Goal: Information Seeking & Learning: Get advice/opinions

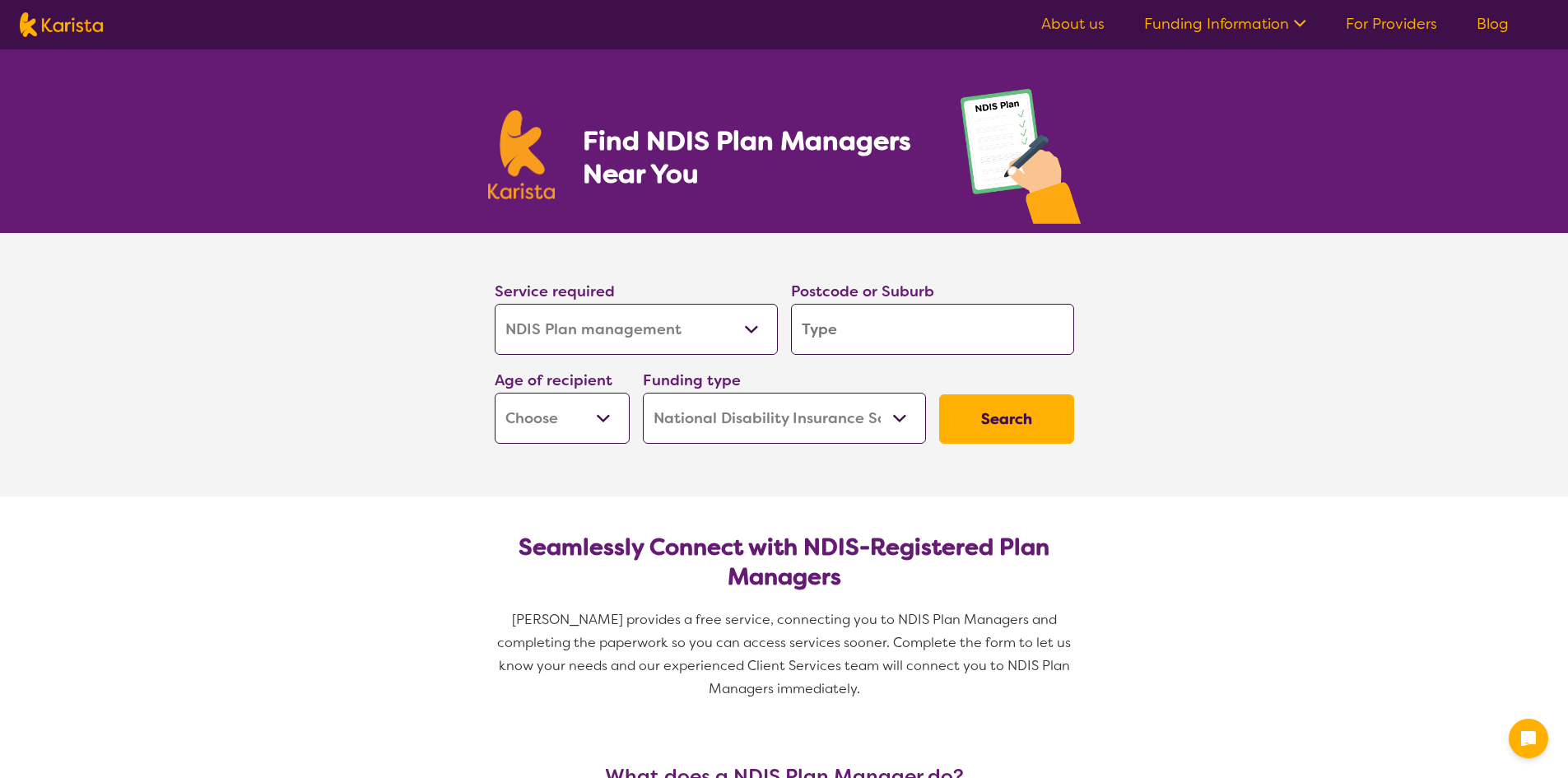
select select "NDIS Plan management"
select select "NDIS"
select select "NDIS Plan management"
select select "NDIS"
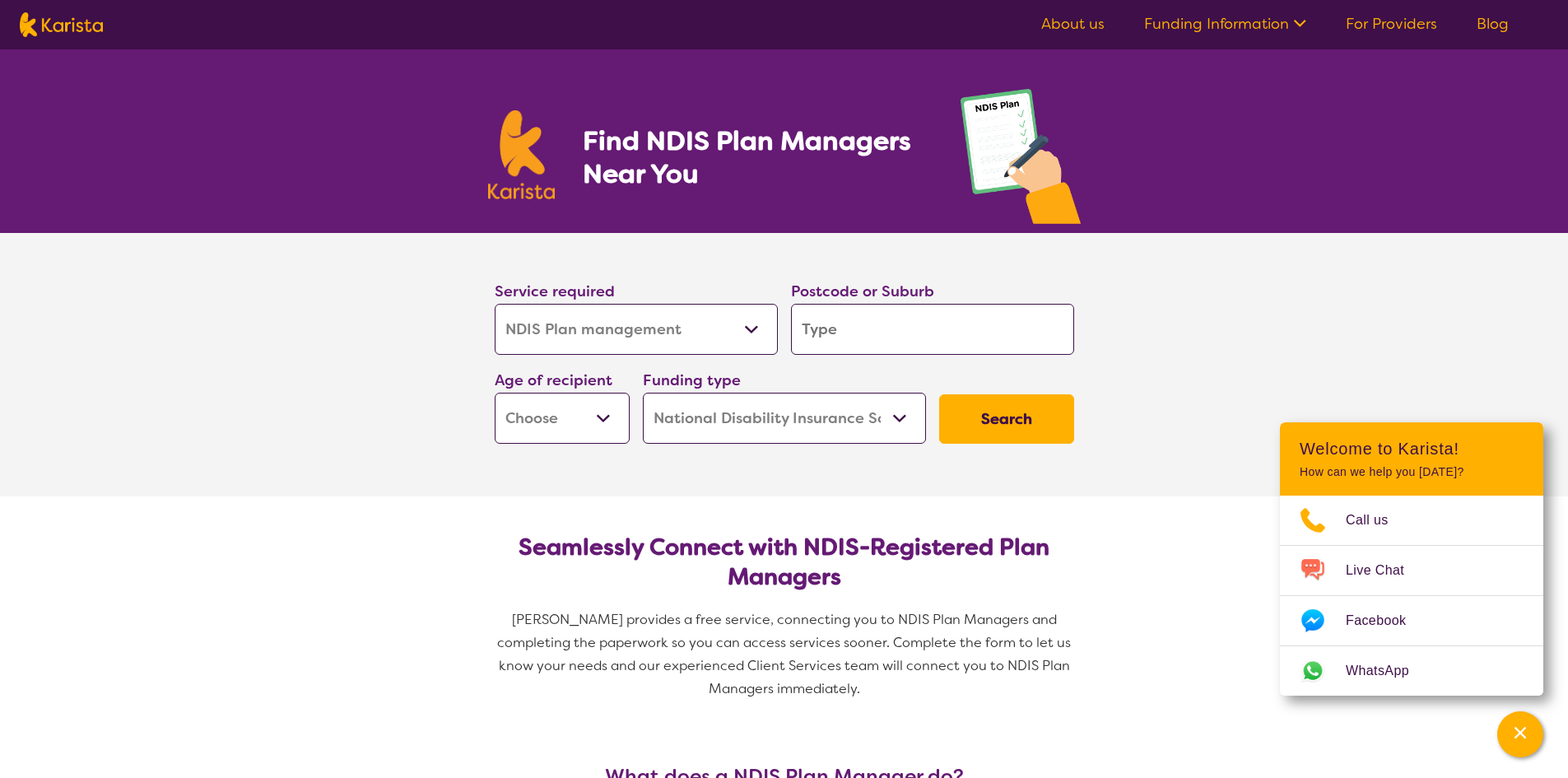
click at [845, 341] on input "search" at bounding box center [933, 329] width 283 height 51
type input "4503"
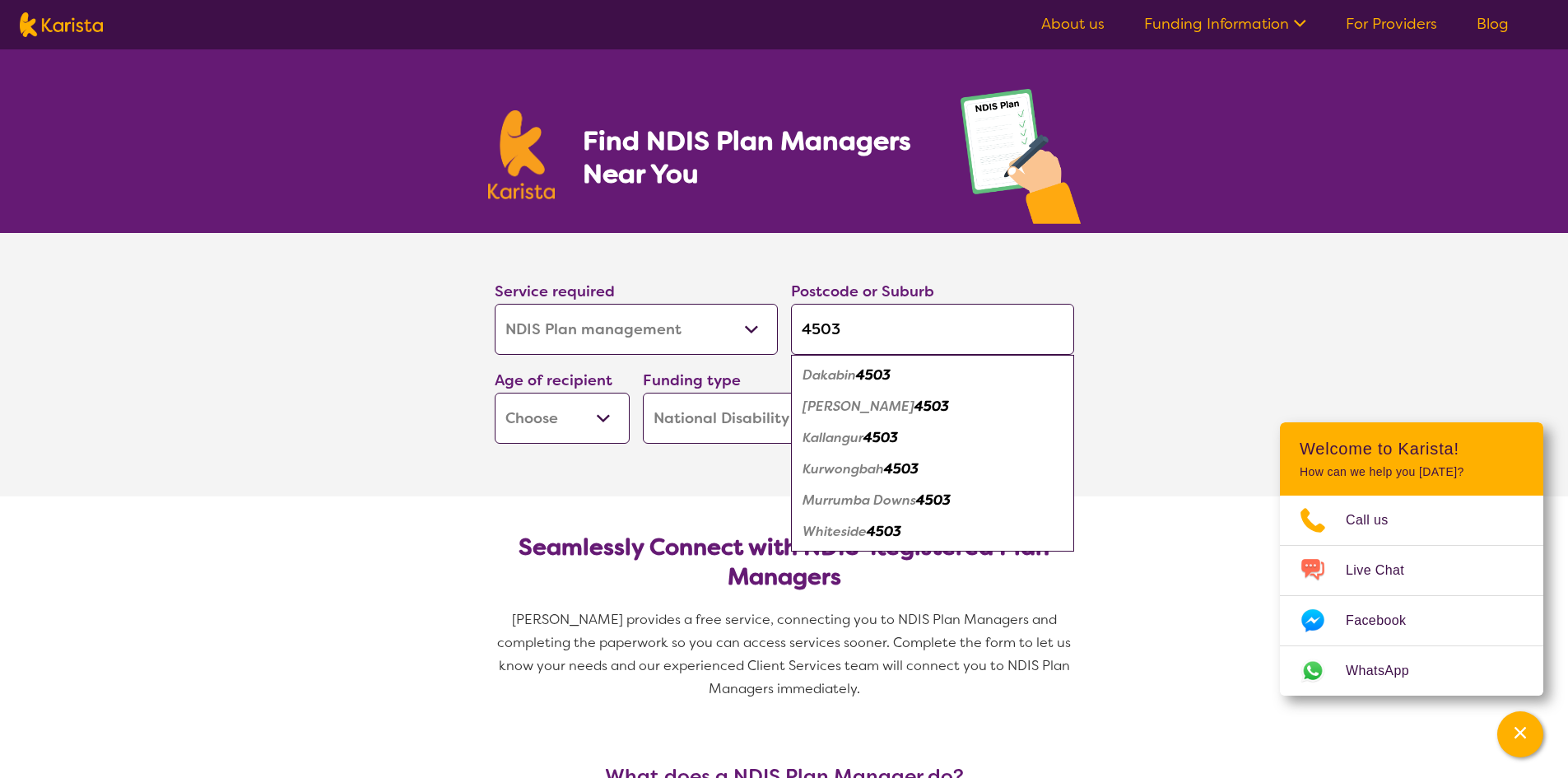
click at [604, 423] on select "Early Childhood - 0 to 9 Child - 10 to 11 Adolescent - 12 to 17 Adult - 18 to 6…" at bounding box center [562, 418] width 135 height 51
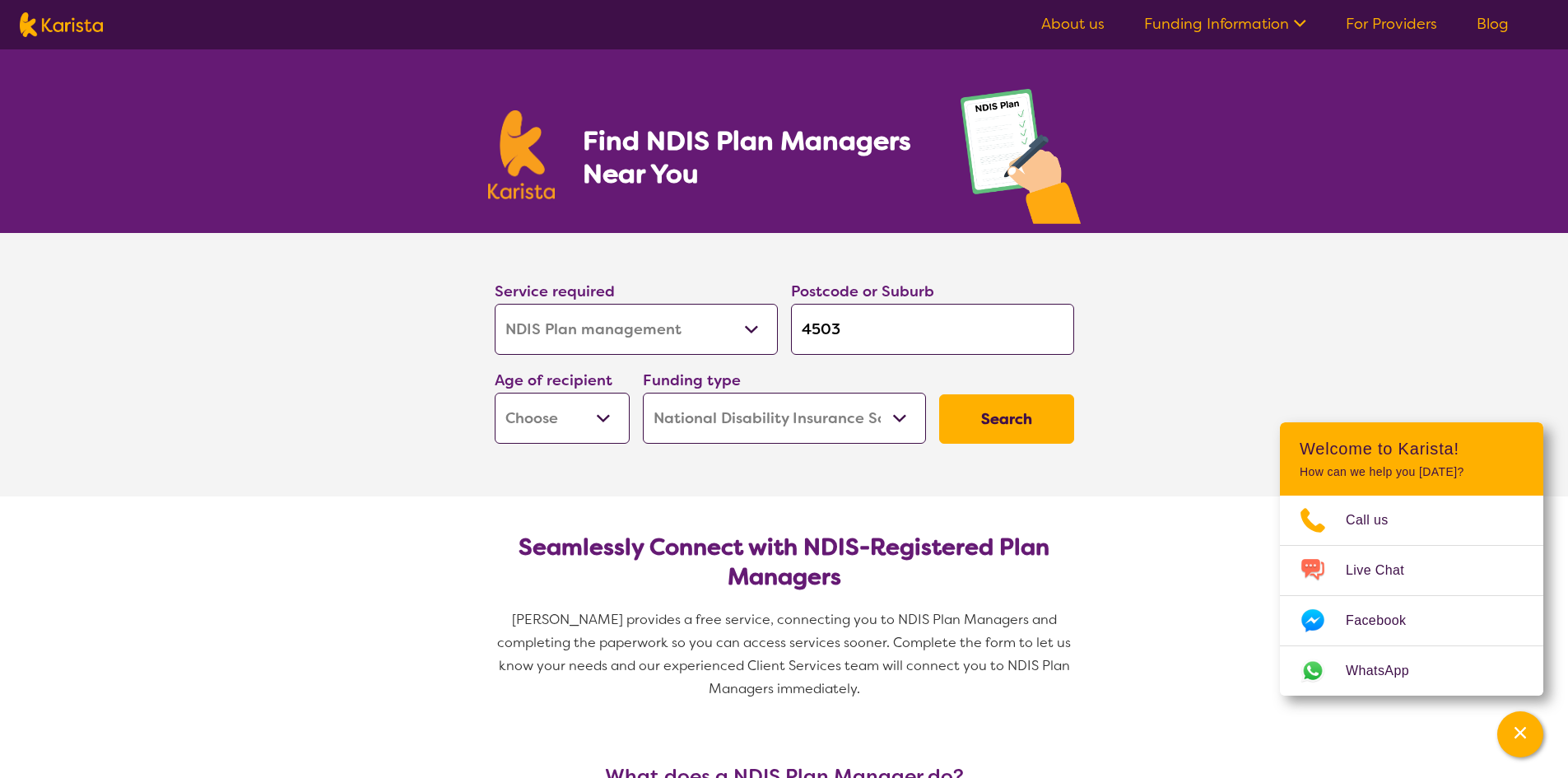
select select "AD"
click at [497, 400] on select "Early Childhood - 0 to 9 Child - 10 to 11 Adolescent - 12 to 17 Adult - 18 to 6…" at bounding box center [562, 418] width 135 height 51
select select "AD"
click at [897, 427] on select "Home Care Package (HCP) National Disability Insurance Scheme (NDIS) I don't know" at bounding box center [784, 418] width 283 height 51
click at [644, 400] on select "Home Care Package (HCP) National Disability Insurance Scheme (NDIS) I don't know" at bounding box center [784, 418] width 283 height 51
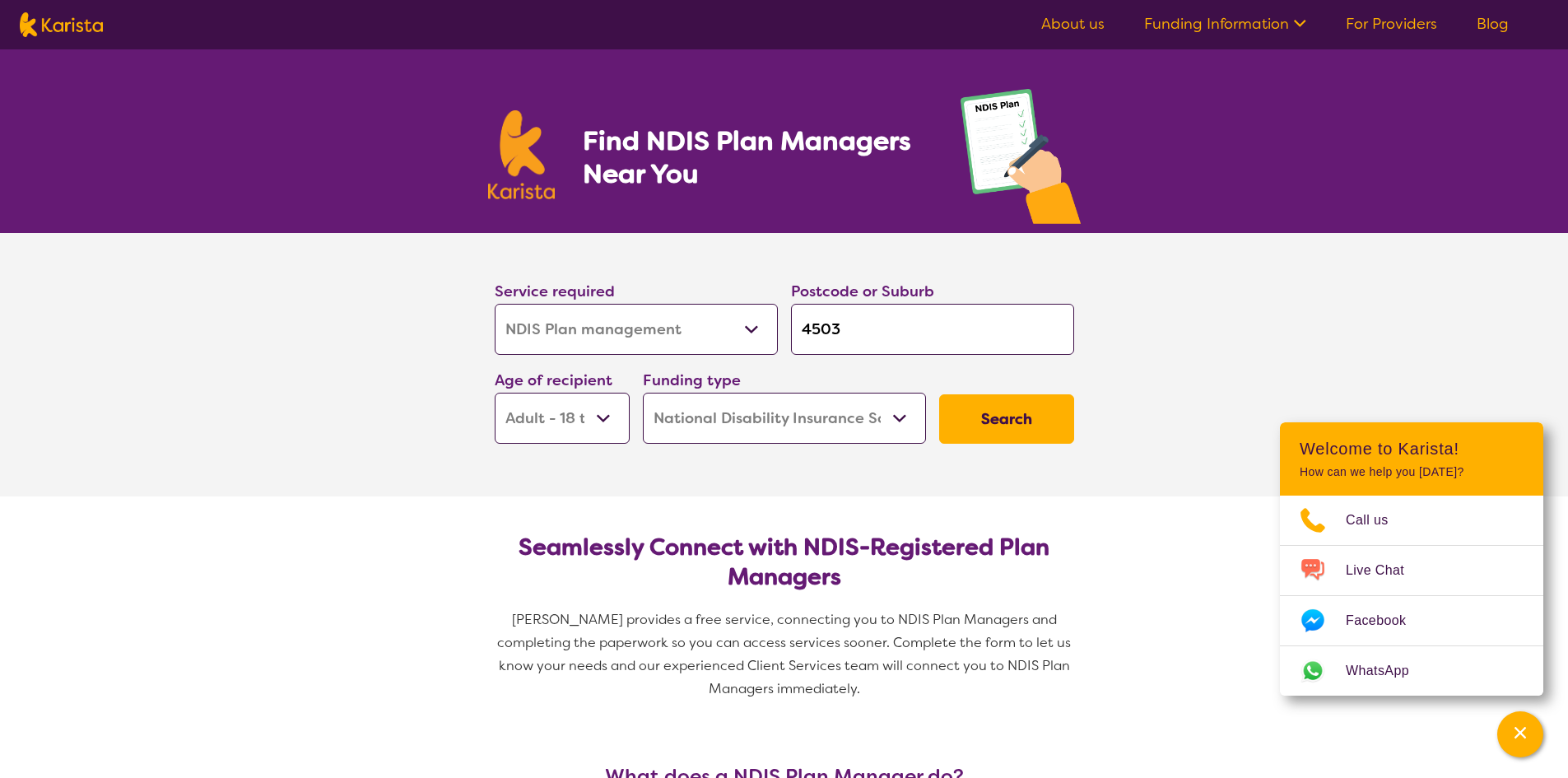
click at [999, 429] on button "Search" at bounding box center [1006, 419] width 135 height 49
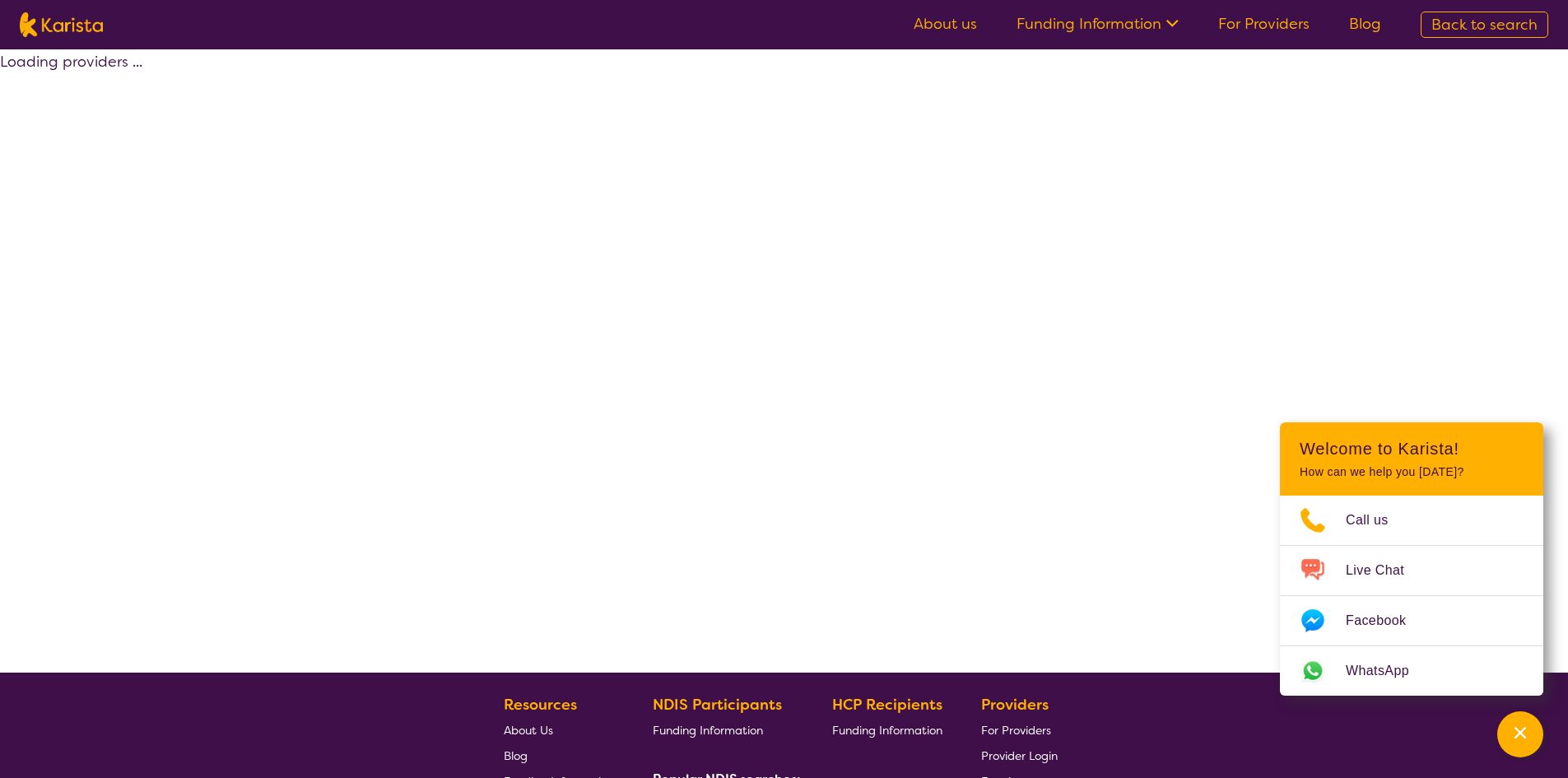
select select "by_score"
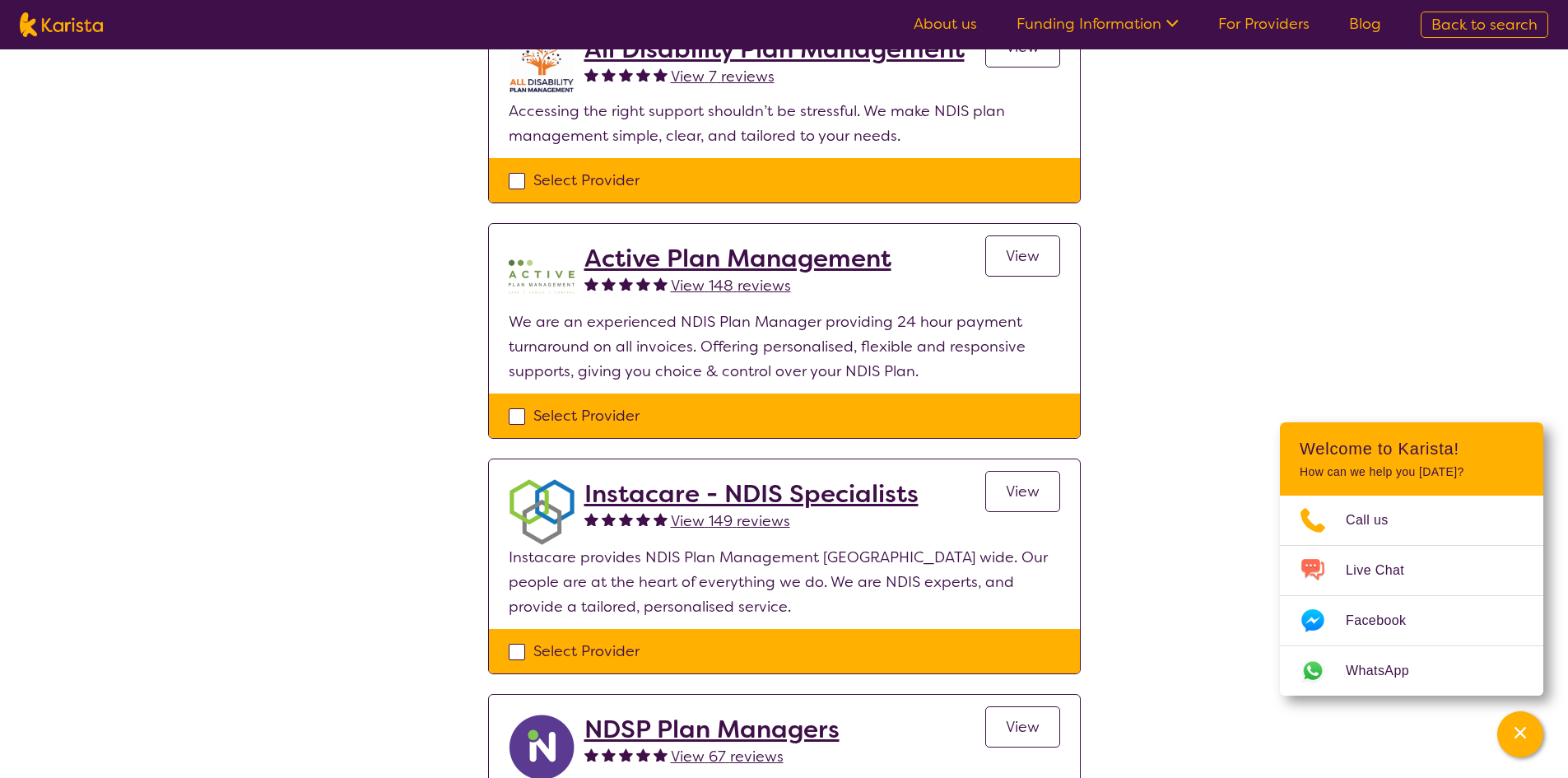
scroll to position [411, 0]
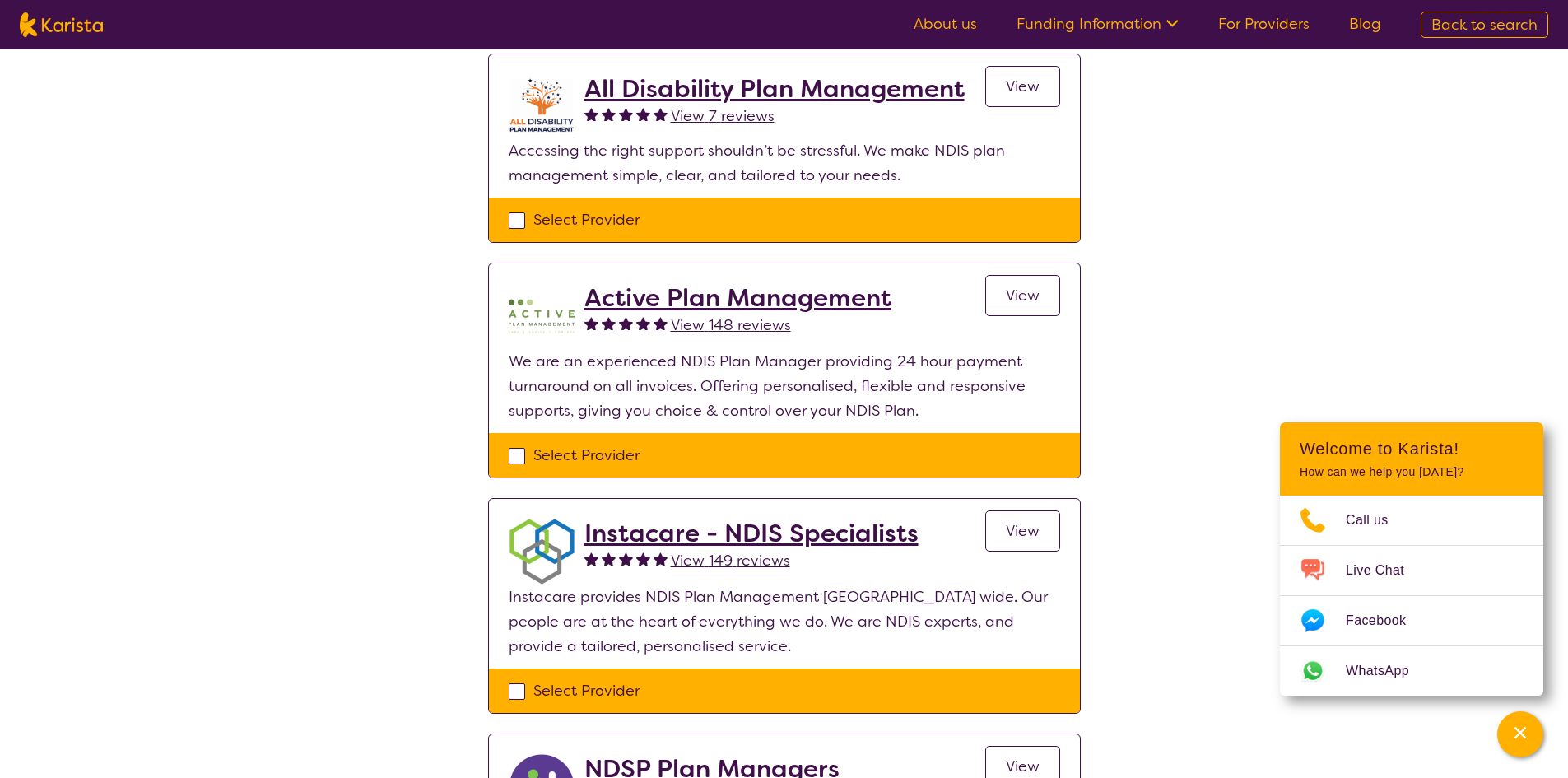
click at [722, 312] on h2 "Active Plan Management" at bounding box center [738, 298] width 307 height 30
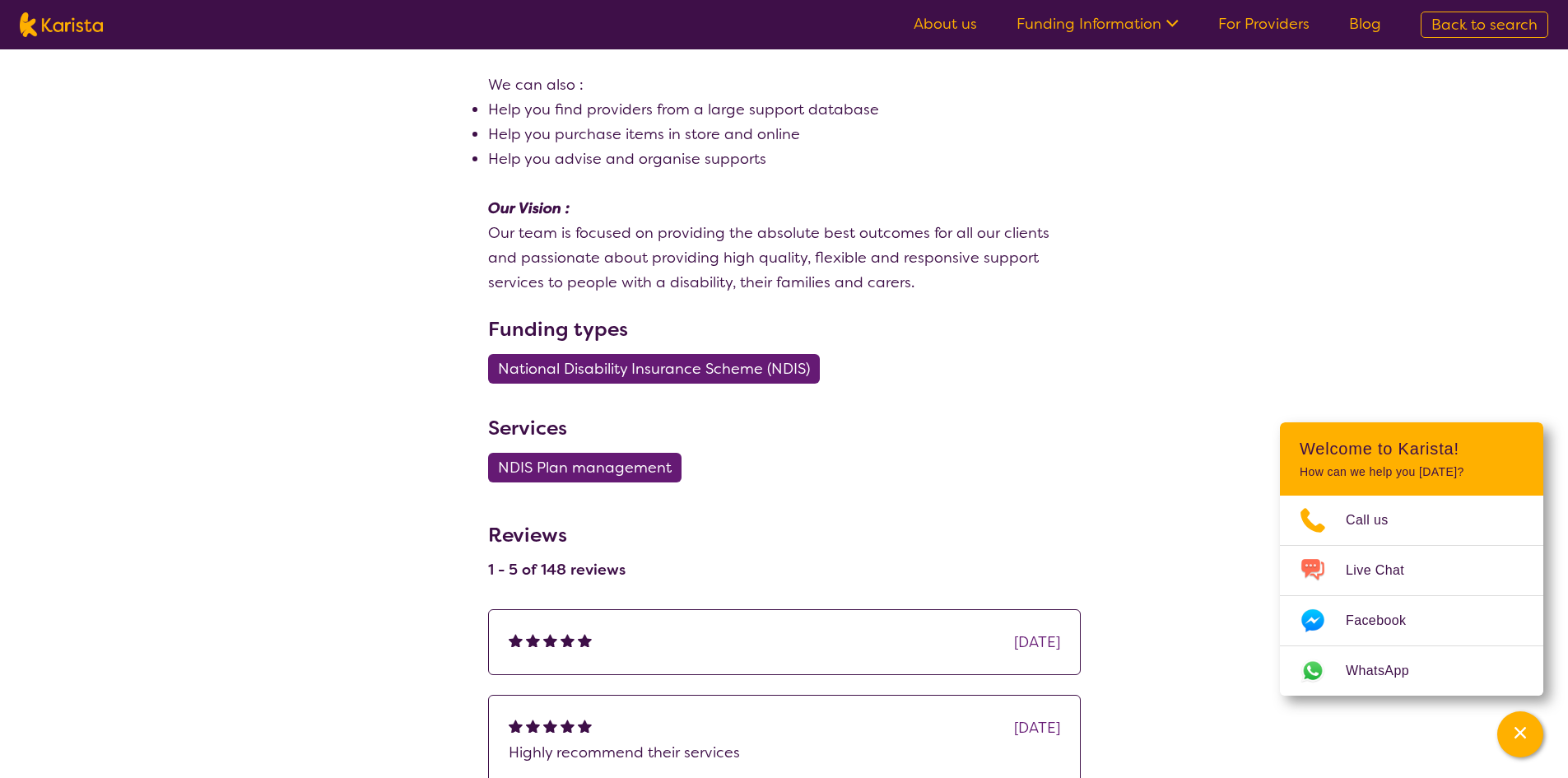
scroll to position [741, 0]
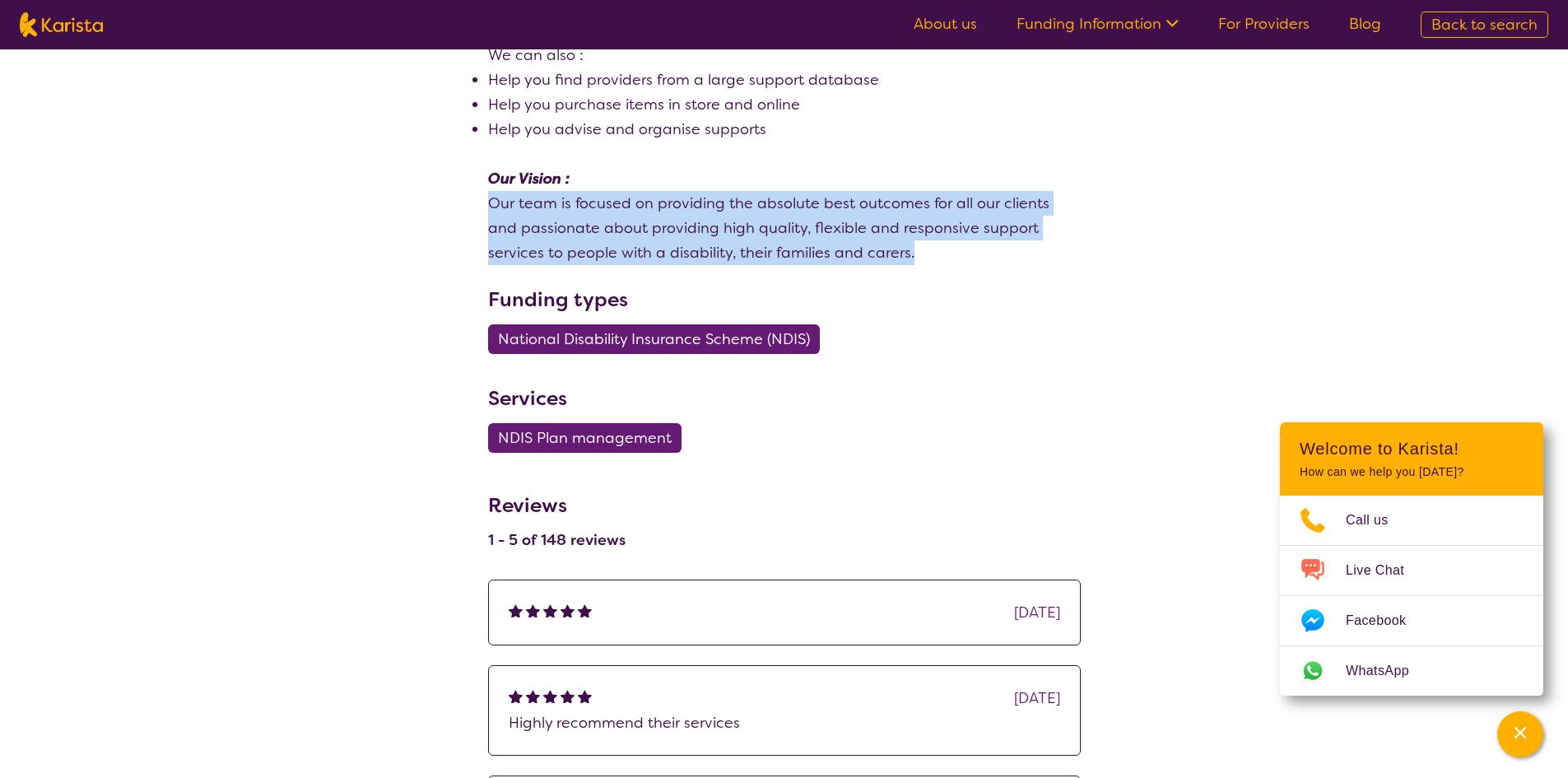
drag, startPoint x: 480, startPoint y: 300, endPoint x: 841, endPoint y: 355, distance: 365.2
click at [844, 355] on section "Review this provider Connect with the Provider About We are a national accredit…" at bounding box center [784, 340] width 632 height 1808
copy p "Our team is focused on providing the absolute best outcomes for all our clients…"
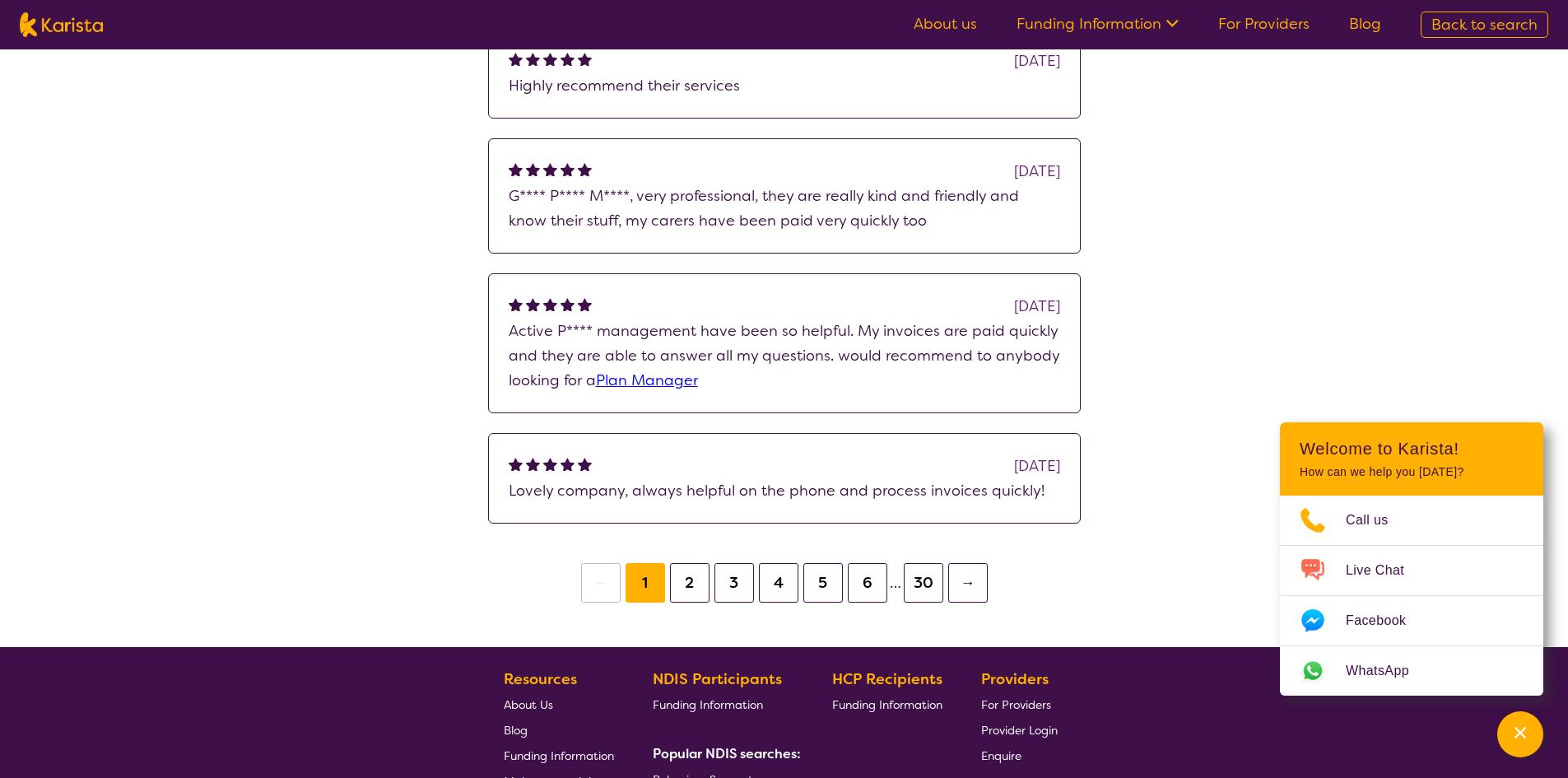
scroll to position [1481, 0]
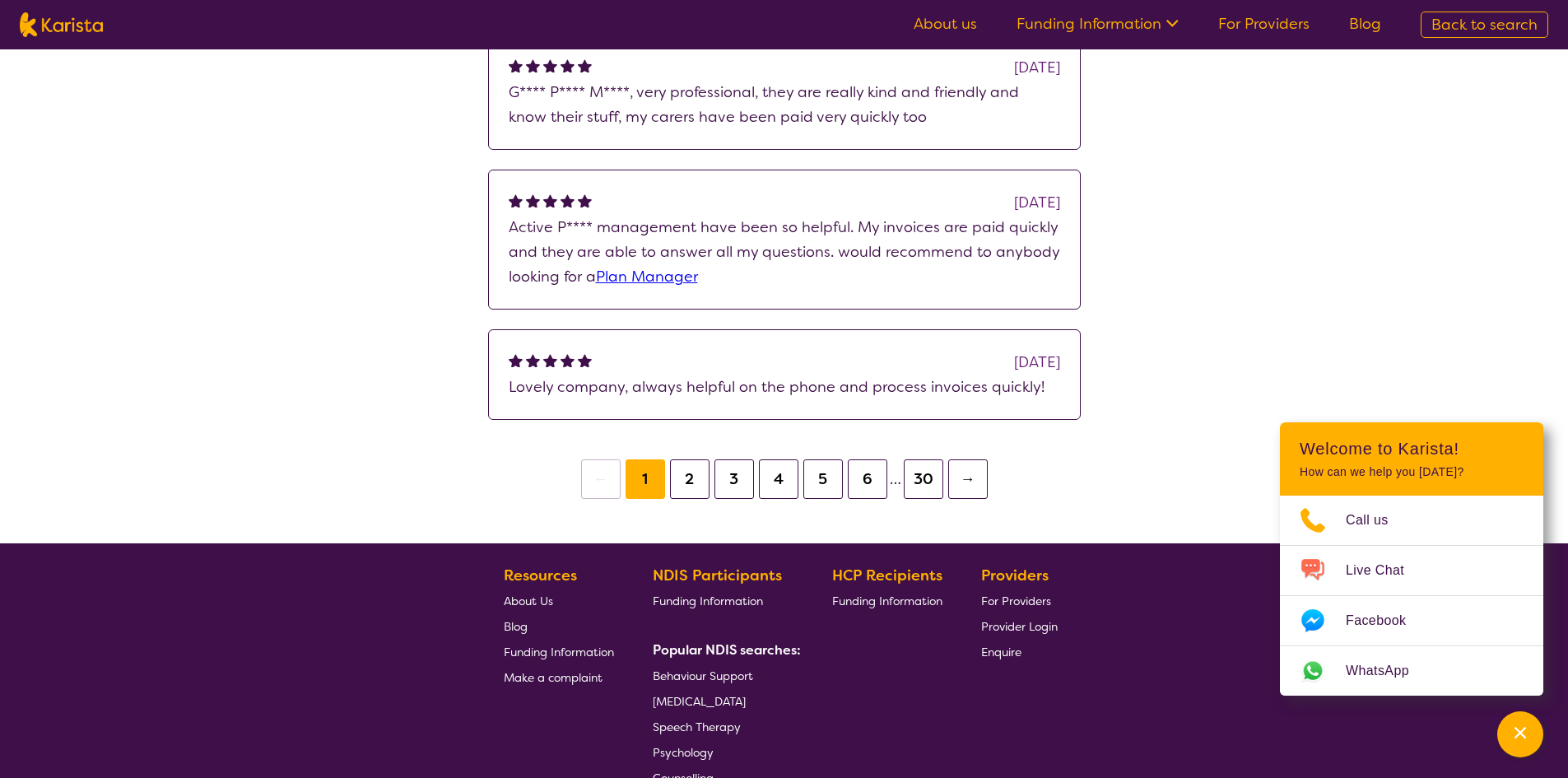
click at [629, 287] on link "Plan Manager" at bounding box center [647, 276] width 102 height 19
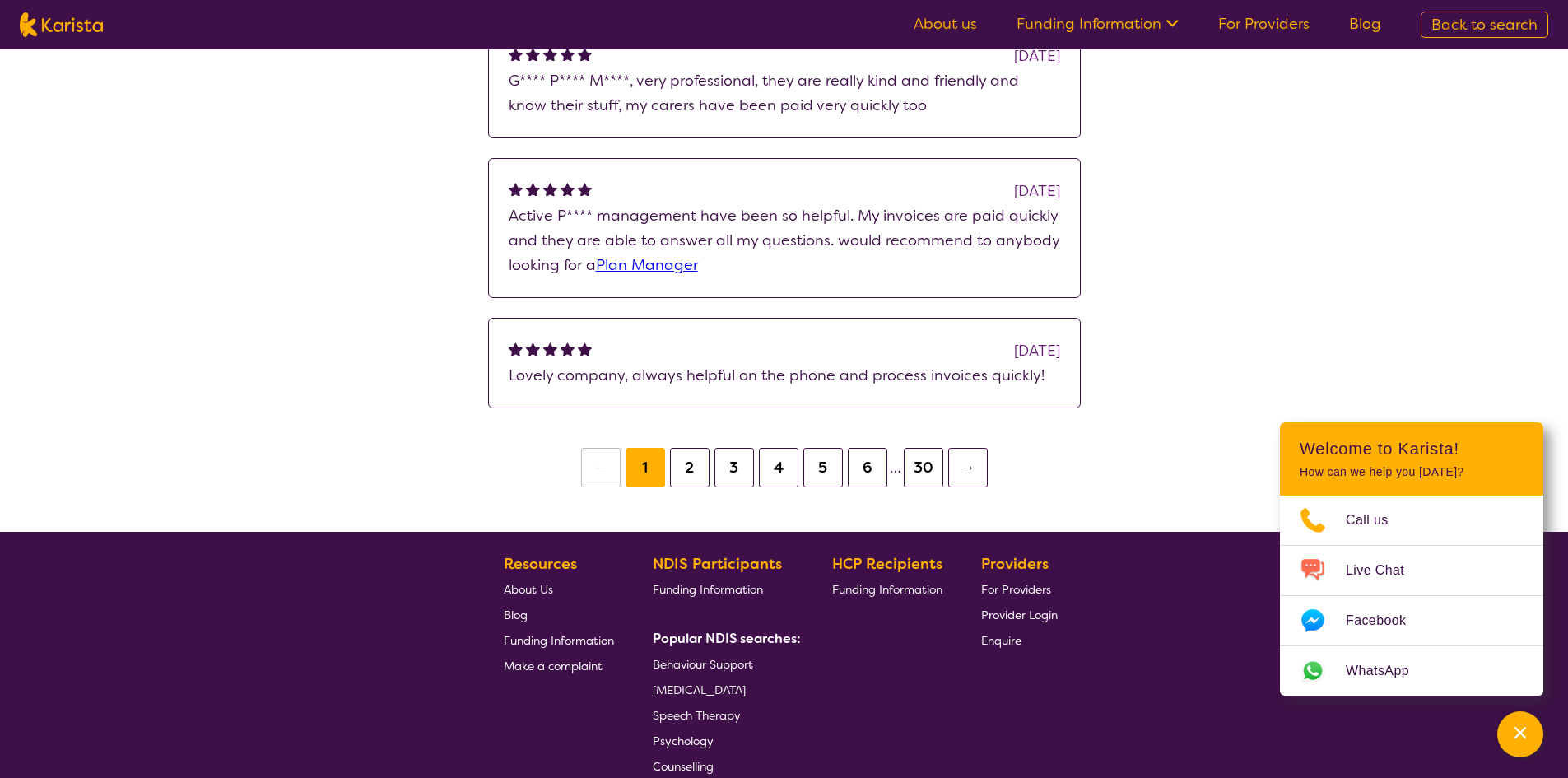
scroll to position [1646, 0]
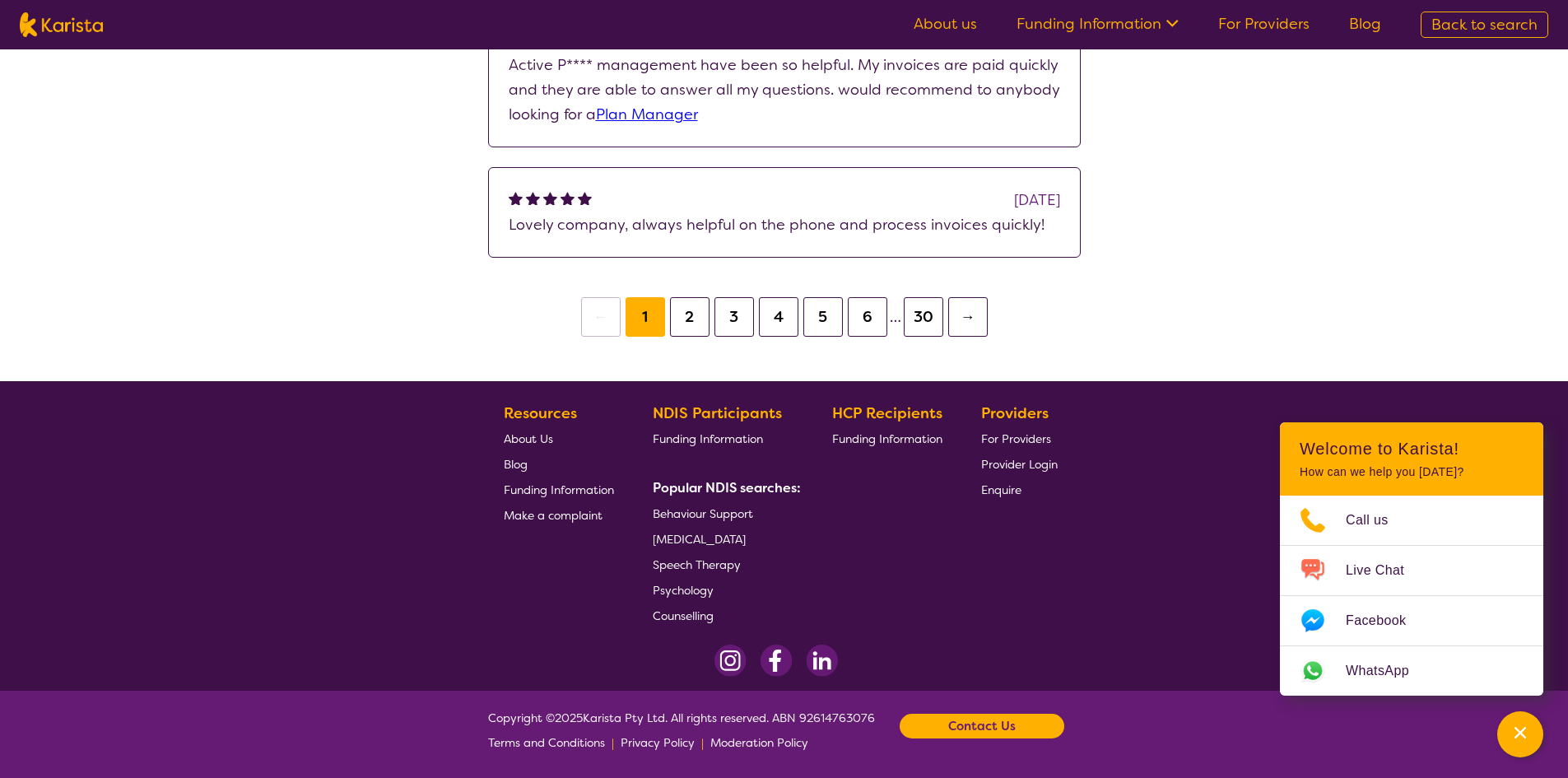
click at [943, 337] on button "30" at bounding box center [923, 317] width 40 height 40
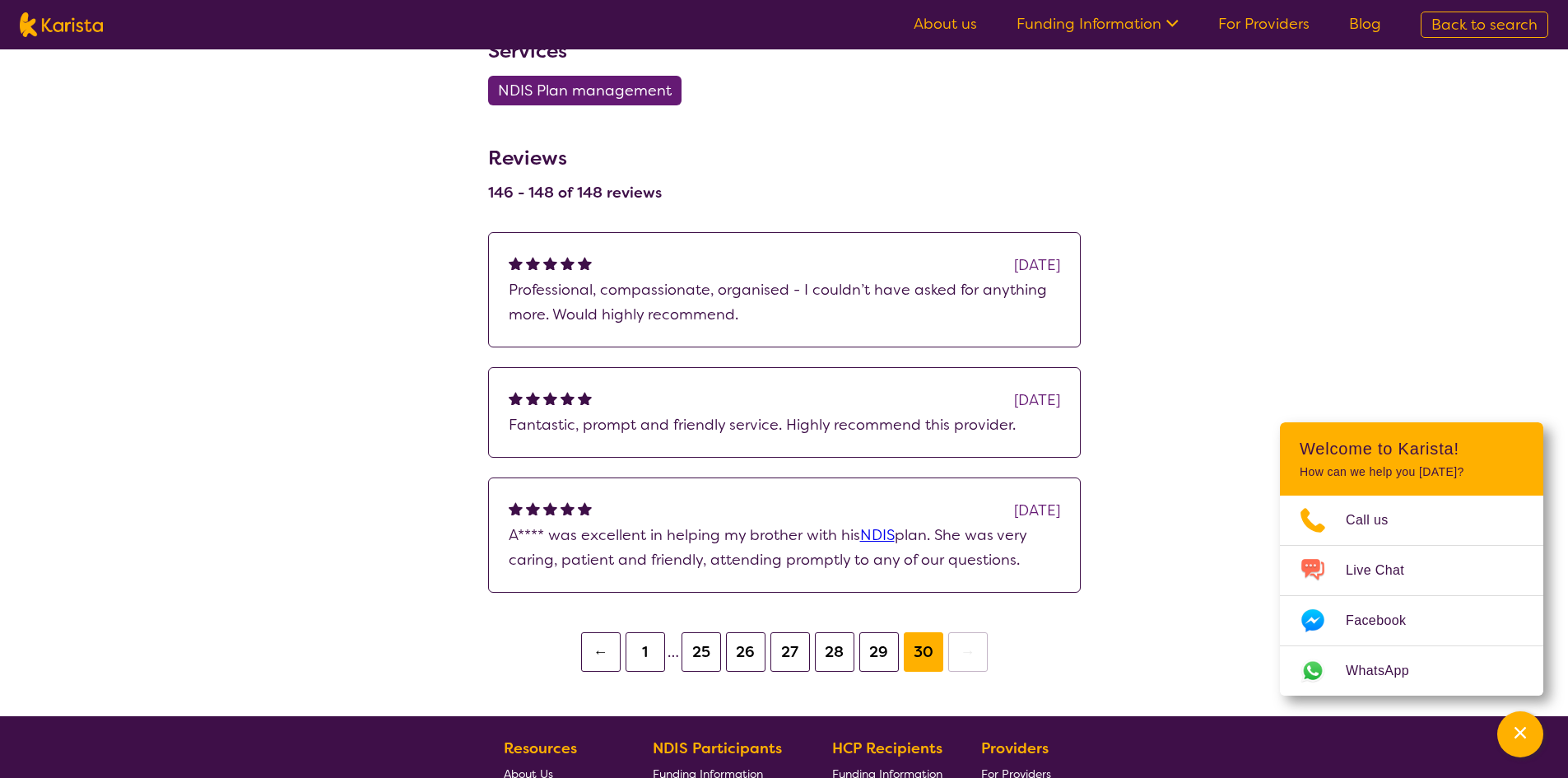
scroll to position [1317, 0]
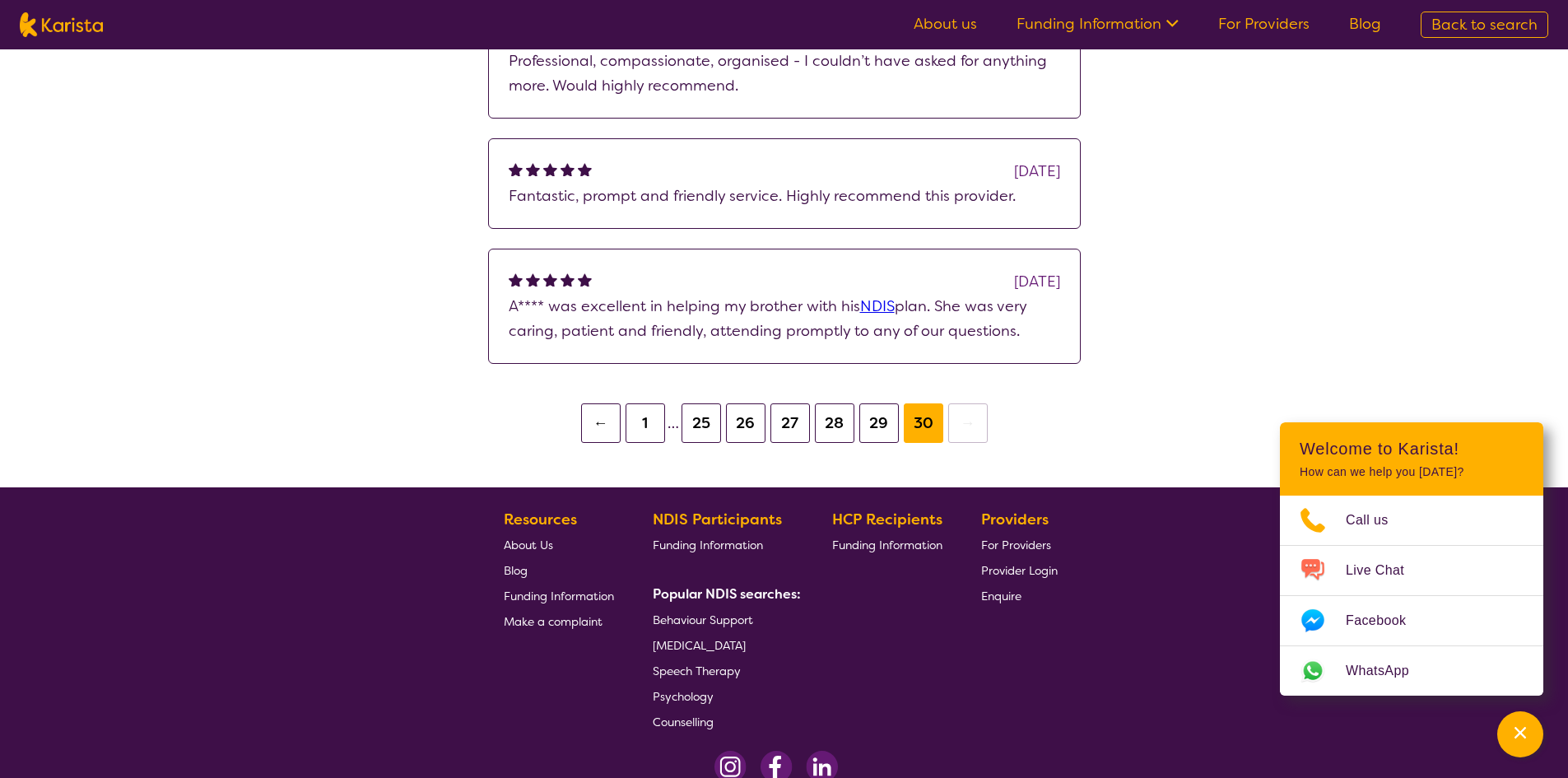
click at [626, 443] on button "1" at bounding box center [645, 423] width 40 height 40
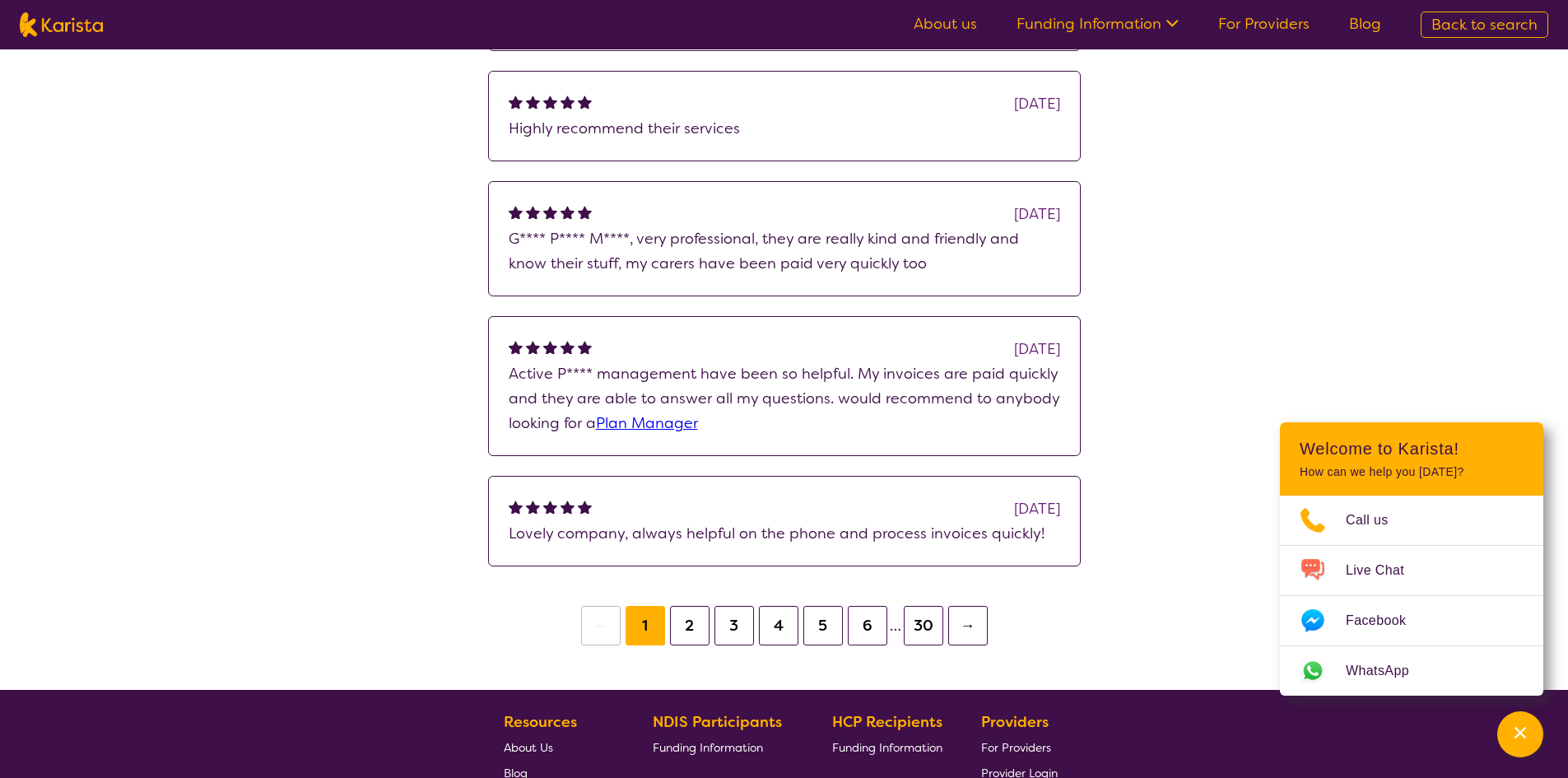
scroll to position [1245, 0]
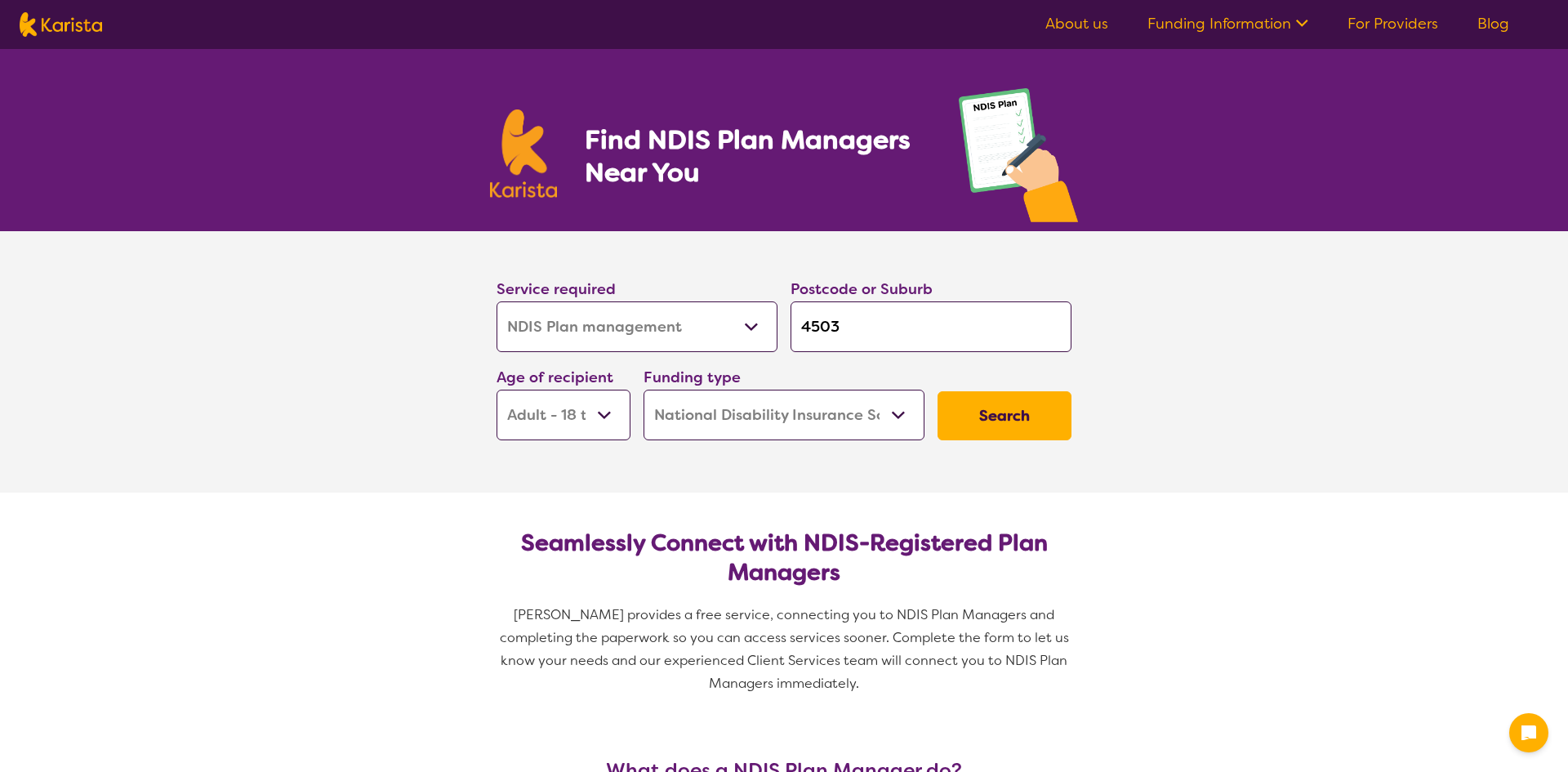
select select "NDIS Plan management"
select select "AD"
select select "NDIS"
select select "NDIS Plan management"
select select "AD"
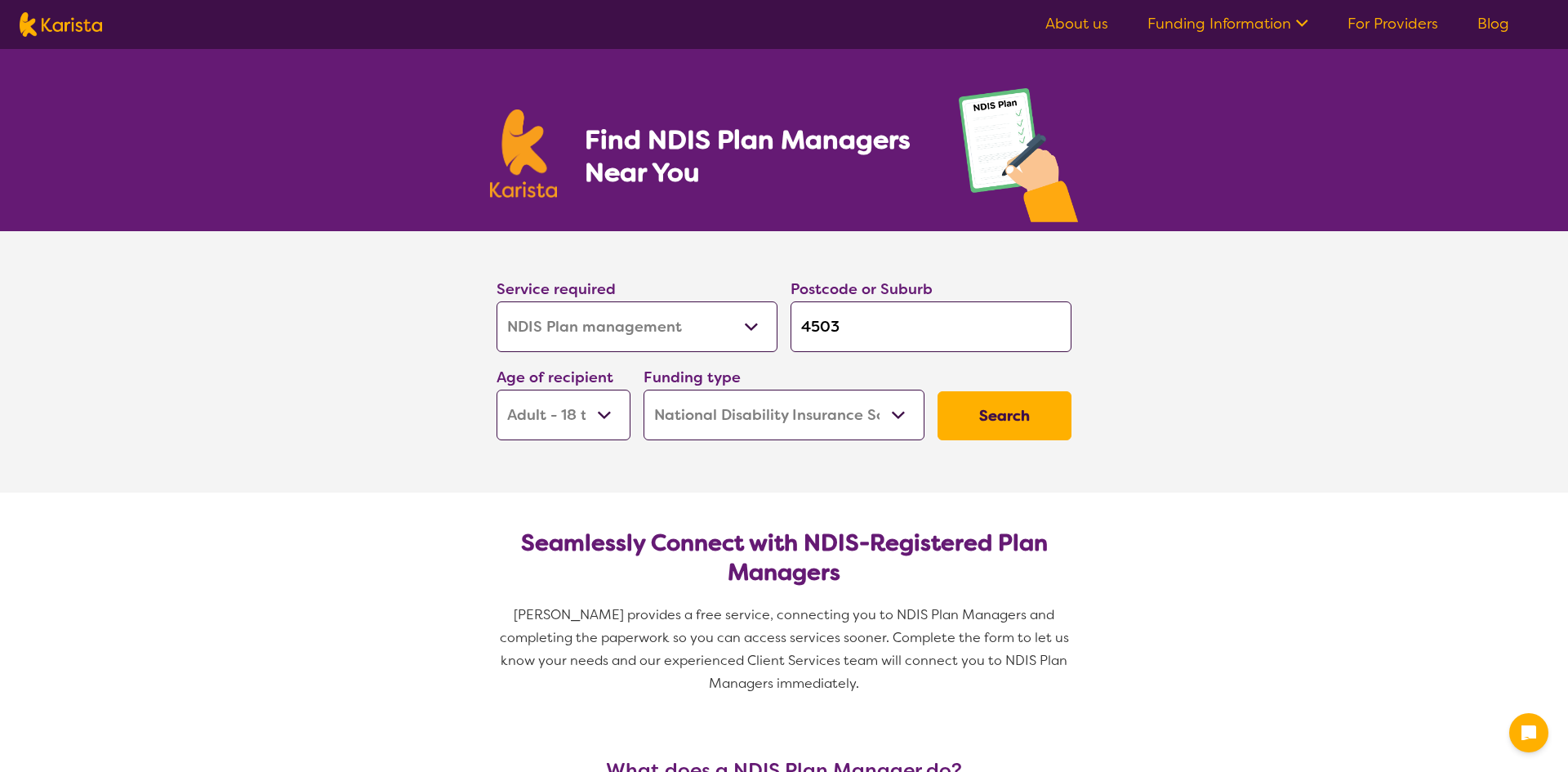
select select "NDIS"
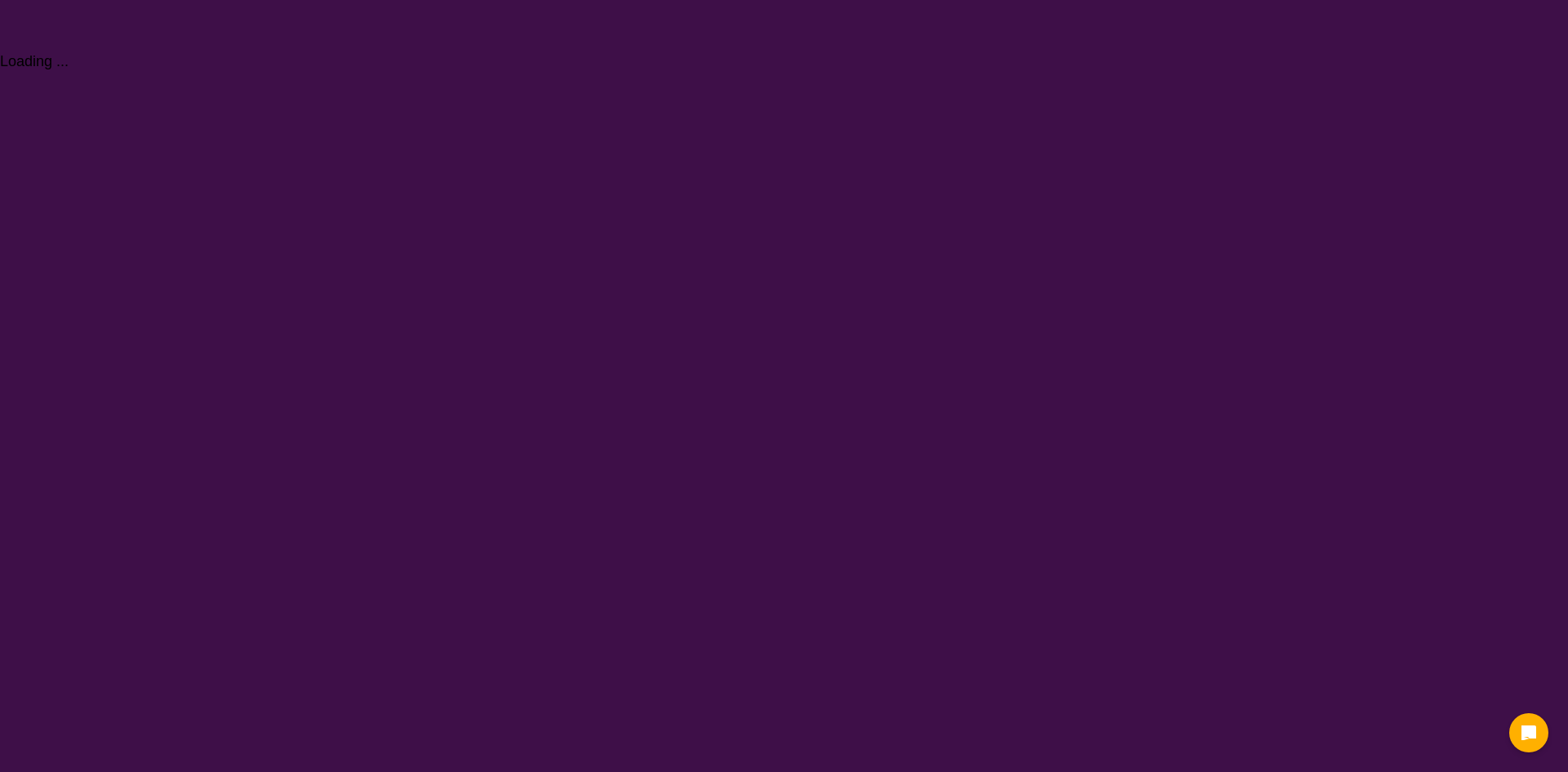
select select "NDIS Plan management"
select select "AD"
select select "NDIS"
select select "NDIS Plan management"
select select "AD"
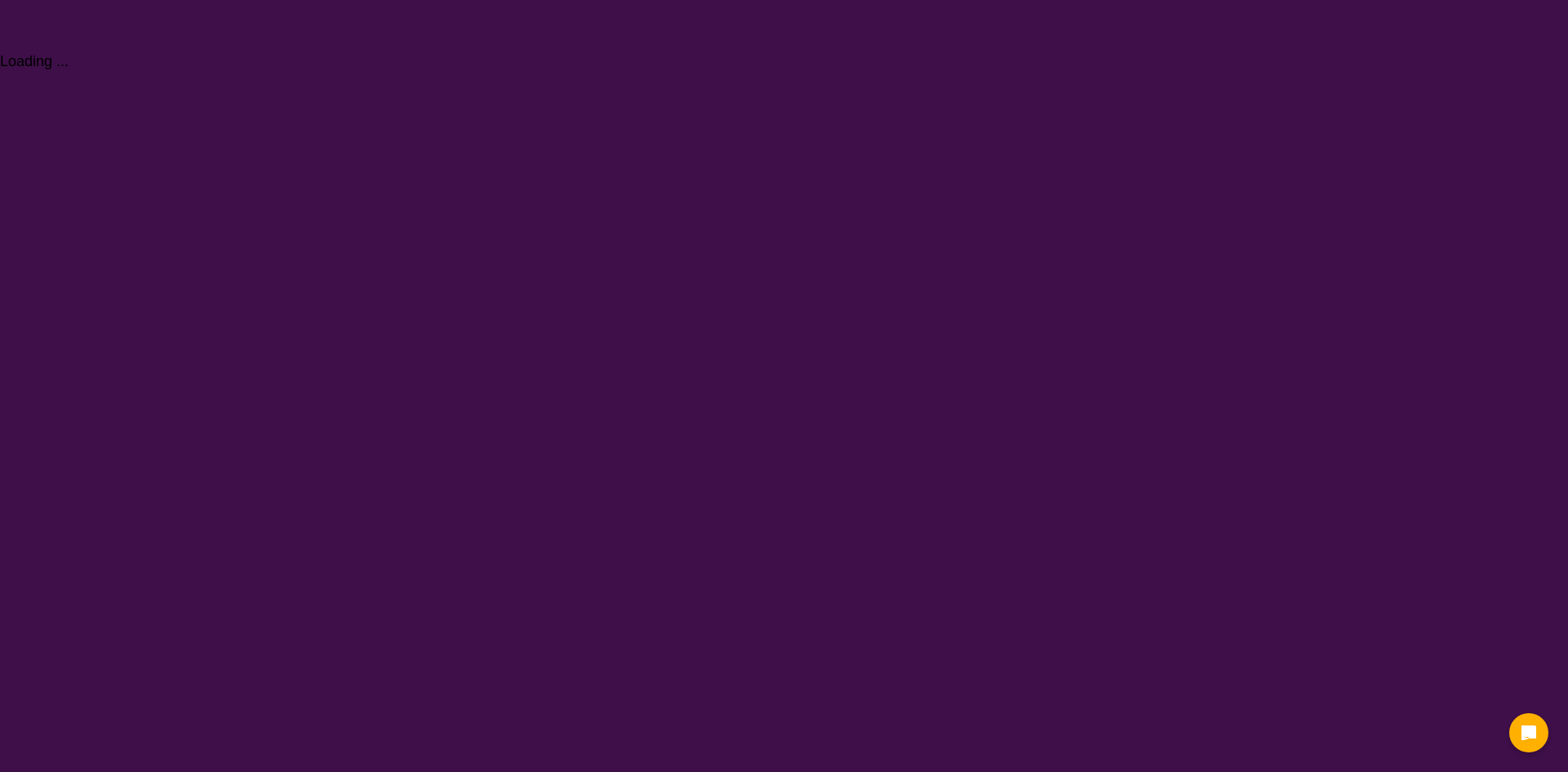
select select "NDIS"
